Goal: Navigation & Orientation: Find specific page/section

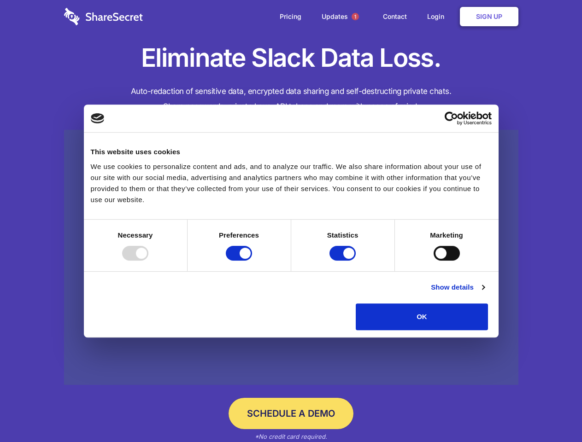
click at [148, 261] on div at bounding box center [135, 253] width 26 height 15
click at [252, 261] on input "Preferences" at bounding box center [239, 253] width 26 height 15
checkbox input "false"
click at [344, 261] on input "Statistics" at bounding box center [343, 253] width 26 height 15
checkbox input "false"
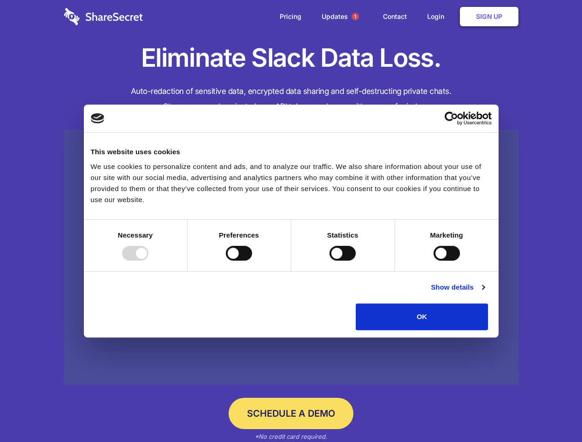
click at [434, 261] on input "Marketing" at bounding box center [447, 253] width 26 height 15
checkbox input "true"
click at [484, 293] on link "Show details" at bounding box center [457, 287] width 53 height 11
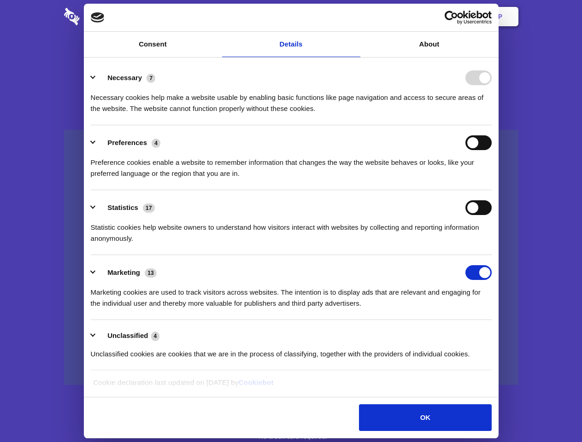
click at [492, 125] on li "Necessary 7 Necessary cookies help make a website usable by enabling basic func…" at bounding box center [291, 92] width 401 height 65
click at [355, 17] on span "1" at bounding box center [355, 16] width 7 height 7
